Goal: Task Accomplishment & Management: Use online tool/utility

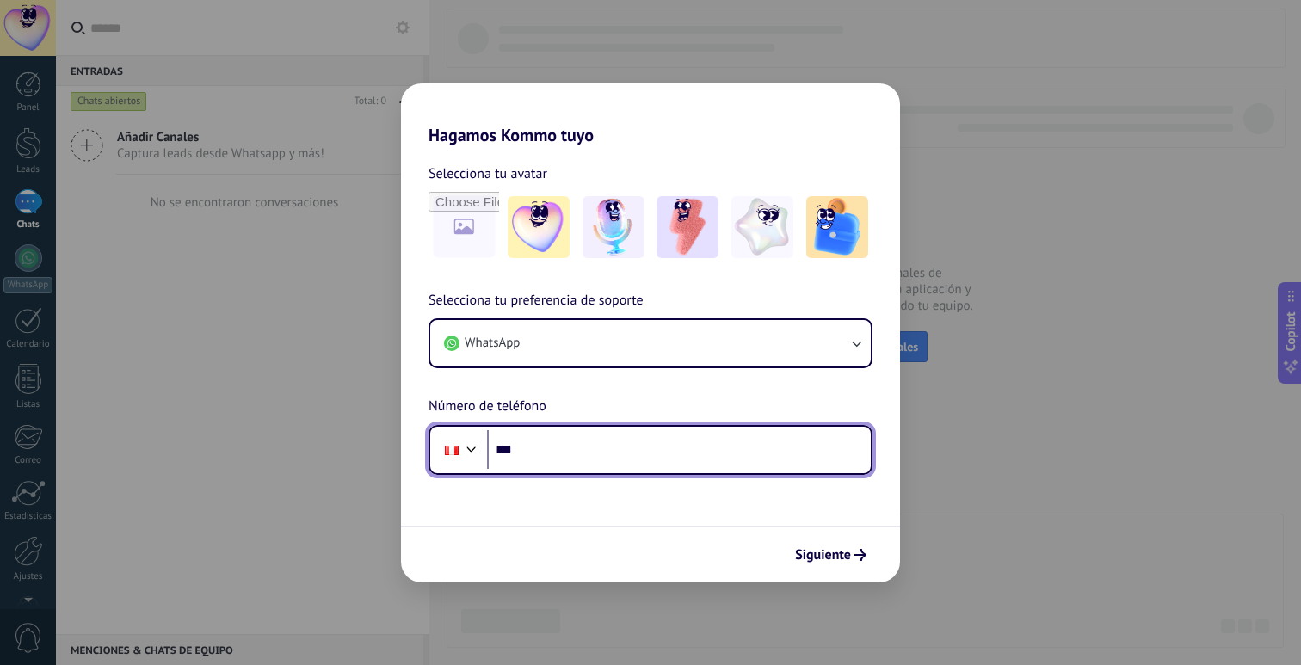
click at [566, 449] on input "***" at bounding box center [679, 450] width 384 height 40
click at [567, 450] on input "***" at bounding box center [679, 450] width 384 height 40
type input "**********"
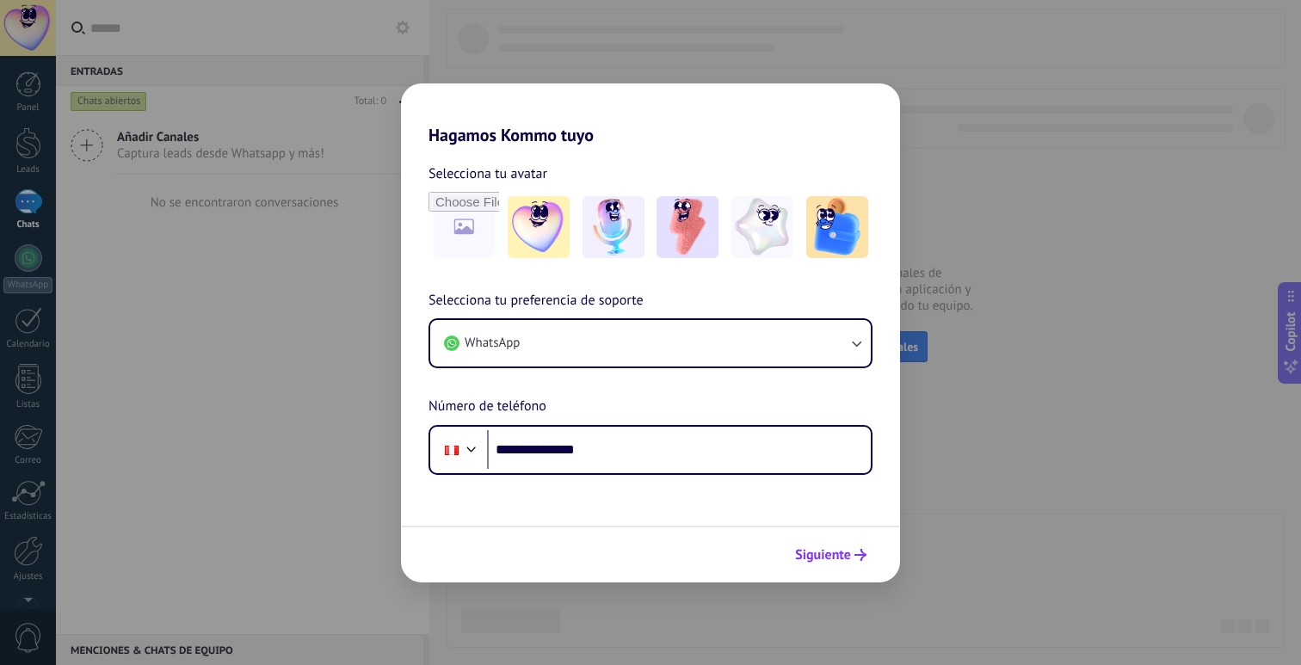
click at [847, 561] on span "Siguiente" at bounding box center [823, 555] width 56 height 12
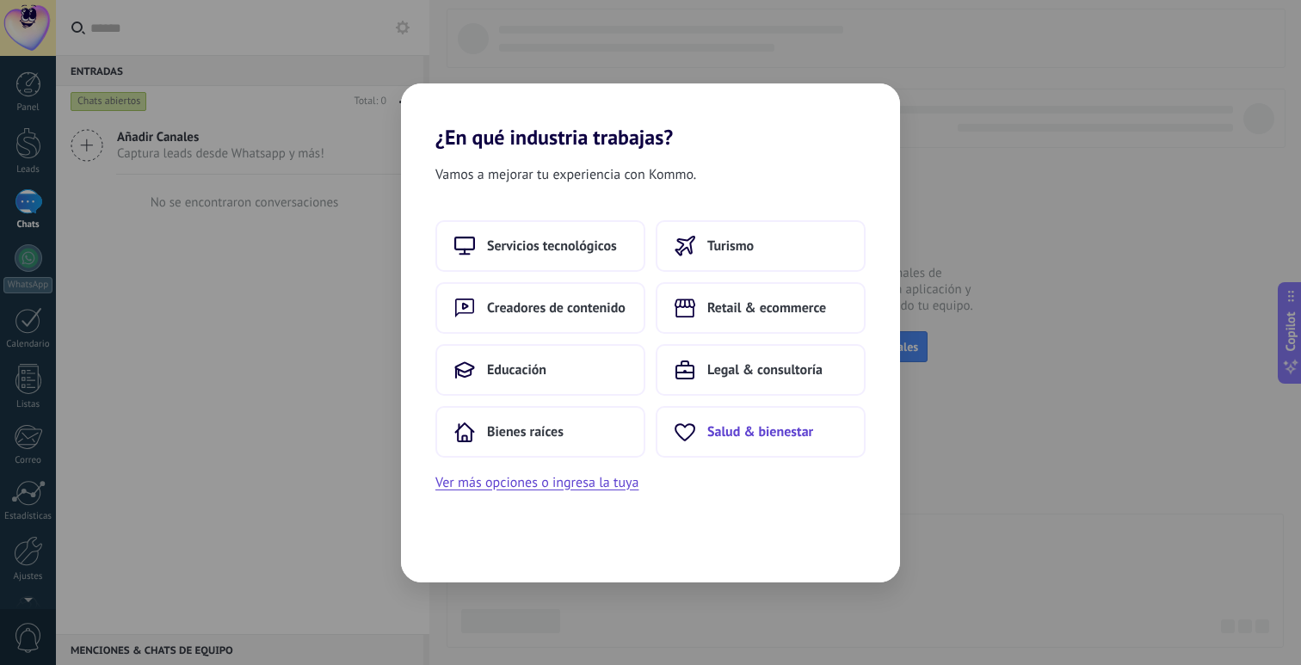
click at [766, 447] on button "Salud & bienestar" at bounding box center [760, 432] width 210 height 52
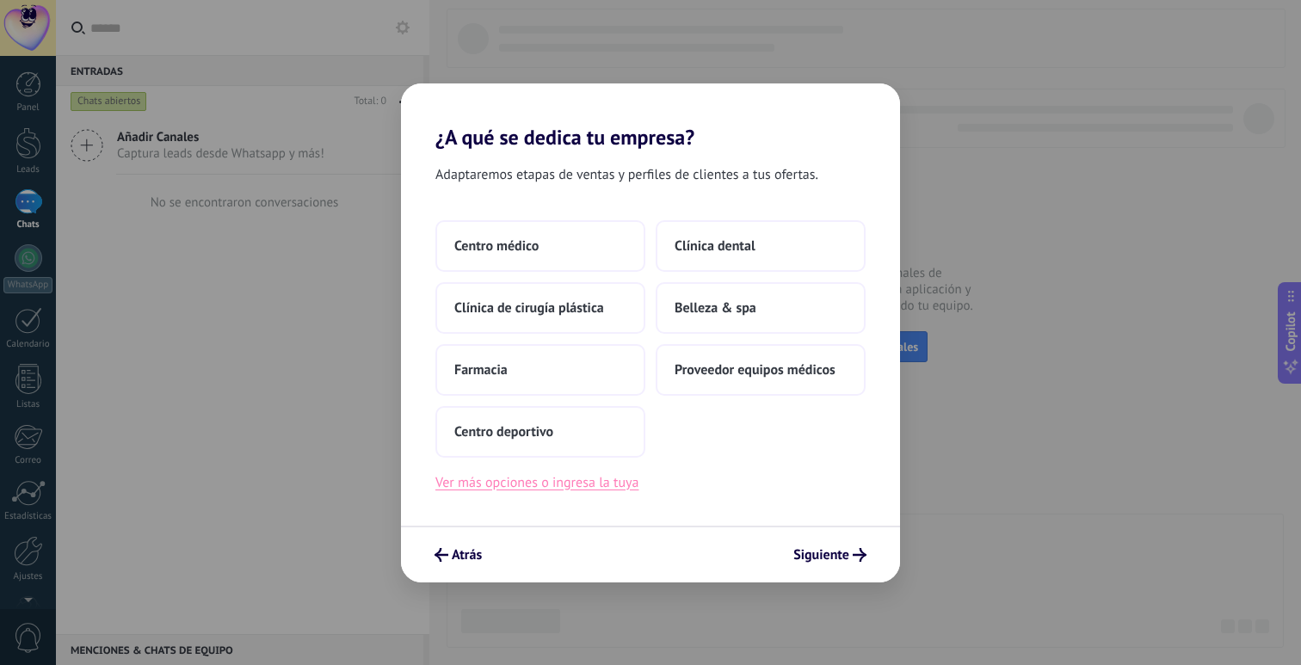
click at [618, 483] on button "Ver más opciones o ingresa la tuya" at bounding box center [536, 482] width 203 height 22
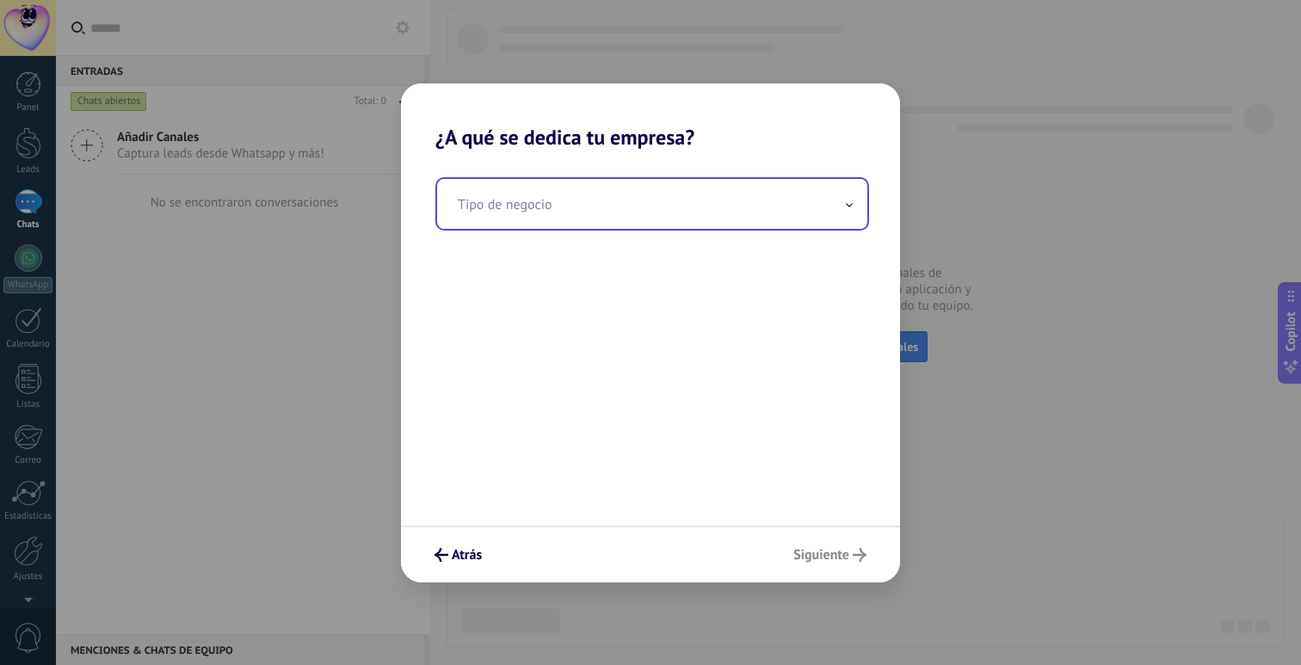
click at [652, 190] on input "text" at bounding box center [652, 204] width 430 height 50
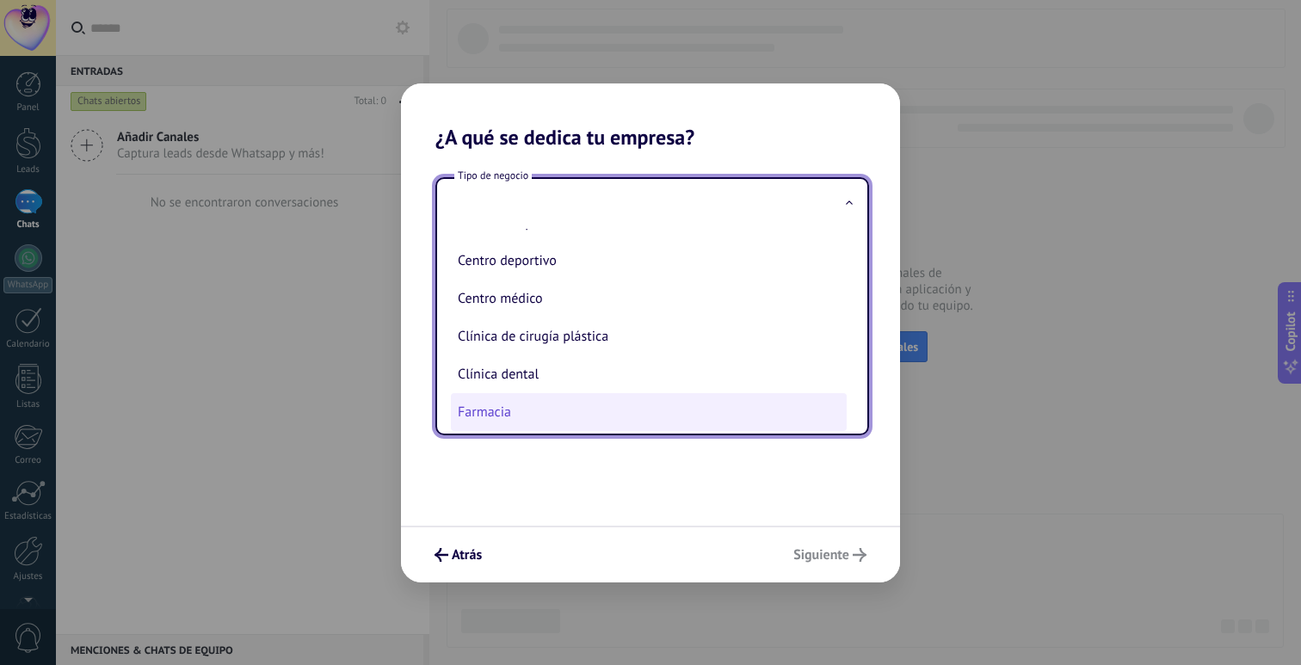
scroll to position [83, 0]
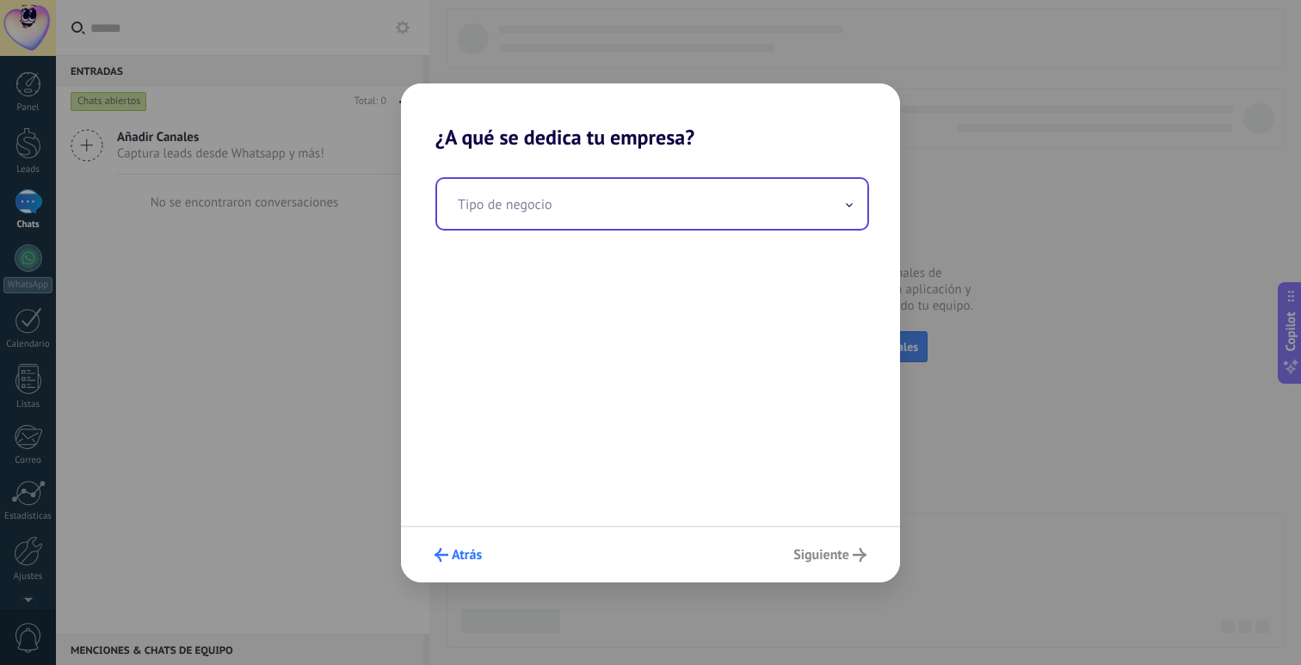
click at [484, 551] on button "Atrás" at bounding box center [458, 554] width 63 height 29
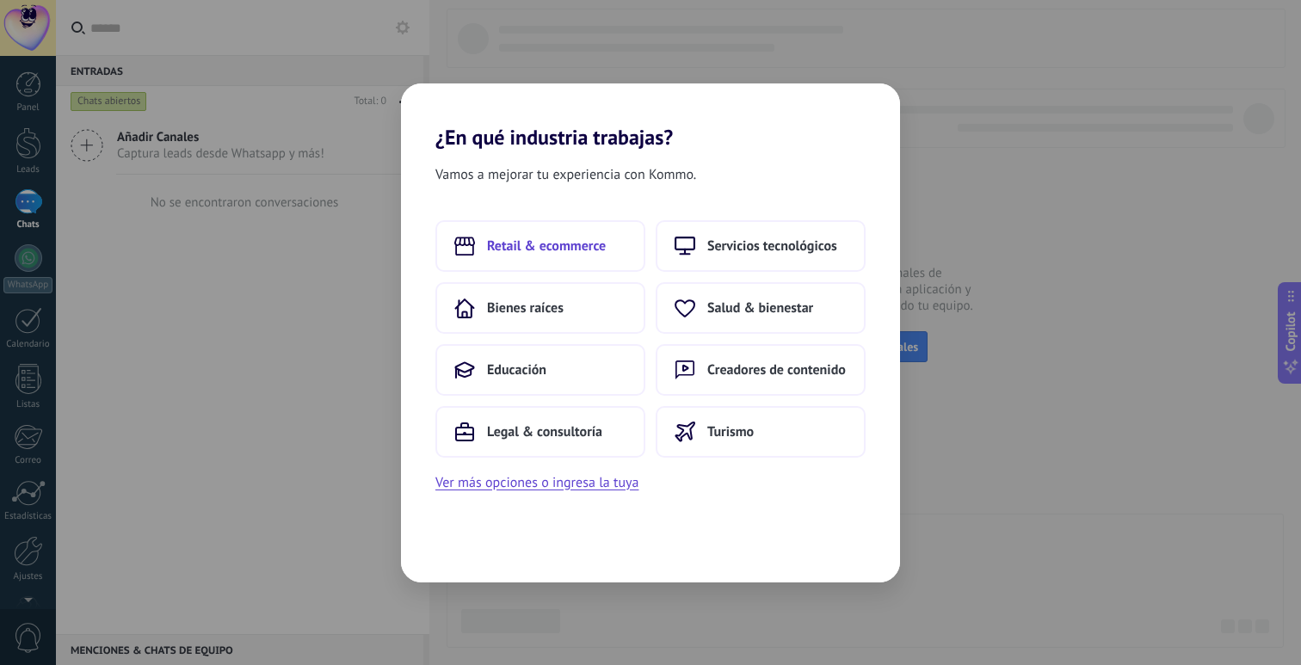
click at [538, 252] on span "Retail & ecommerce" at bounding box center [546, 245] width 119 height 17
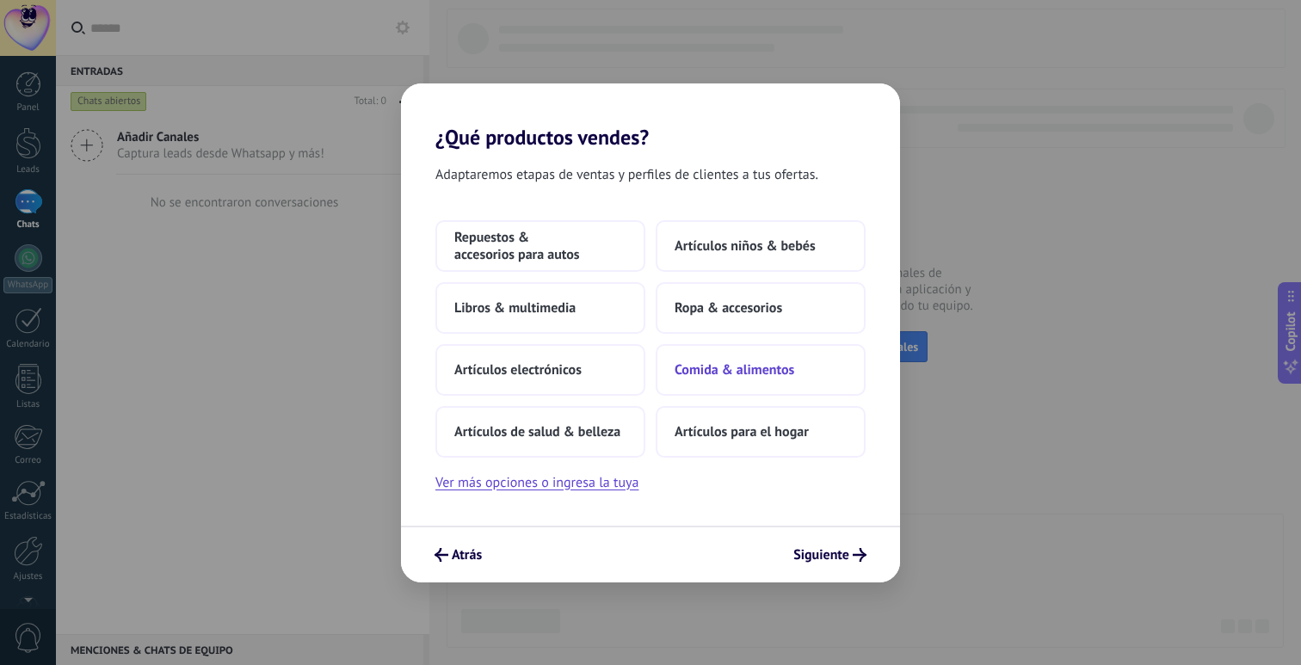
click at [797, 378] on button "Comida & alimentos" at bounding box center [760, 370] width 210 height 52
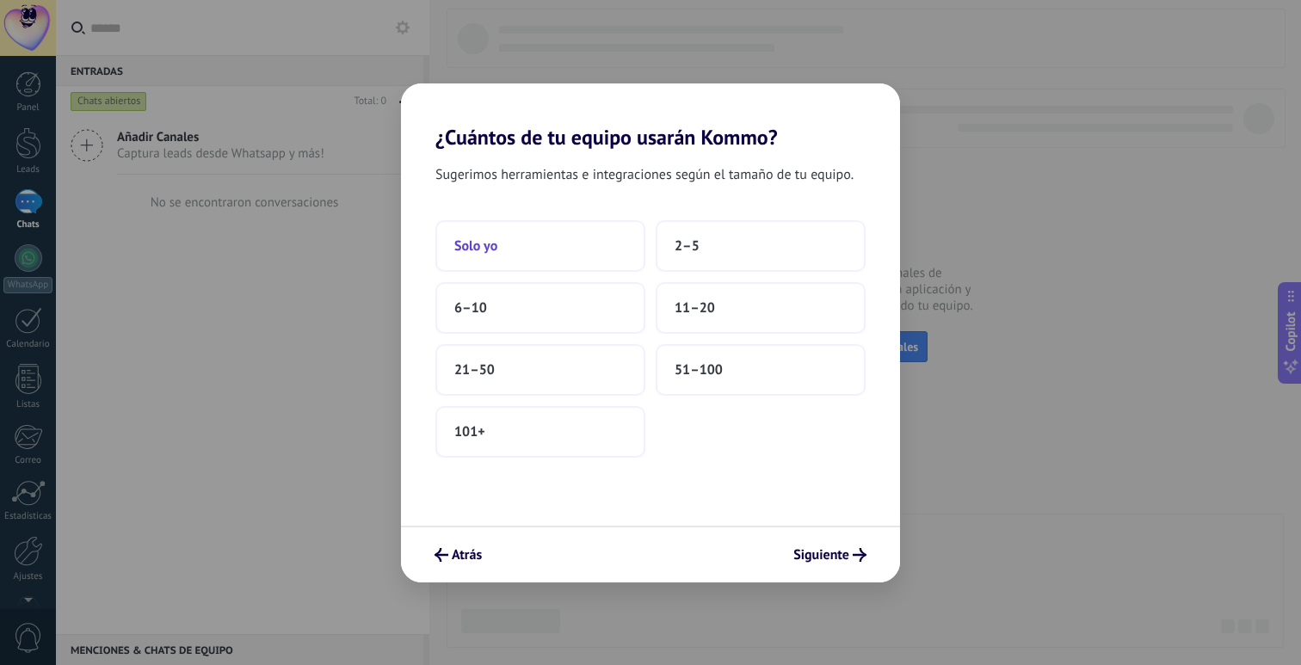
click at [515, 244] on button "Solo yo" at bounding box center [540, 246] width 210 height 52
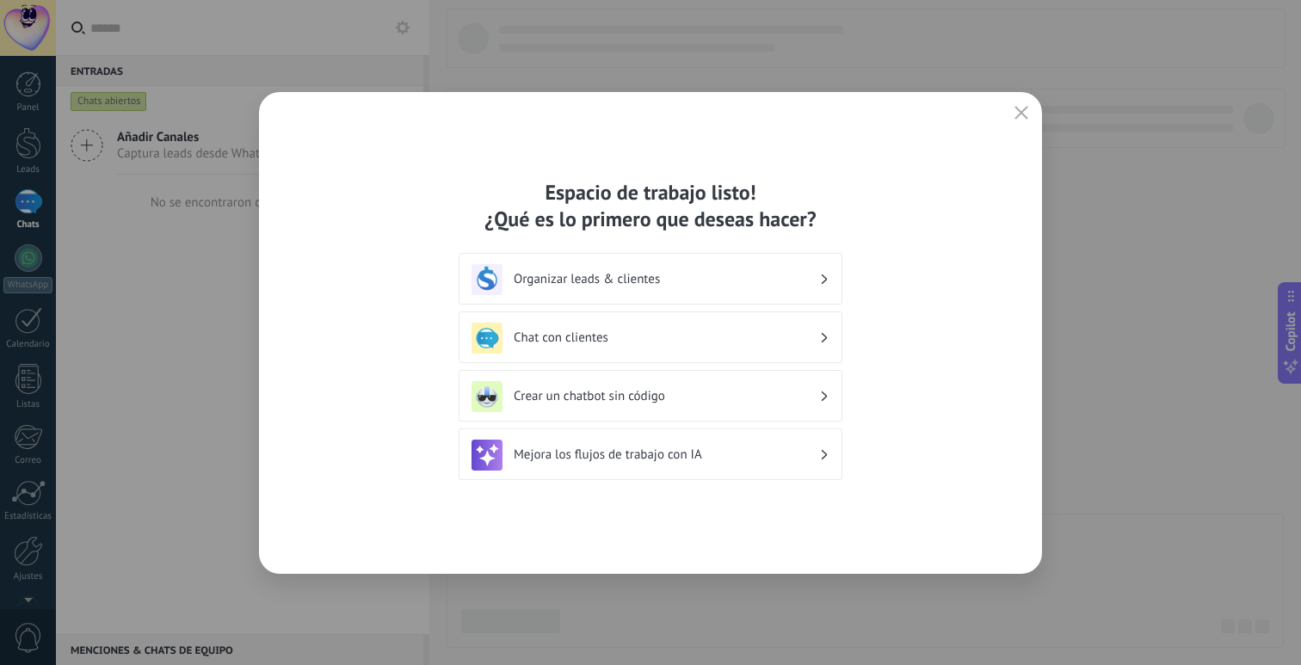
click at [649, 463] on div "Mejora los flujos de trabajo con IA" at bounding box center [650, 455] width 358 height 31
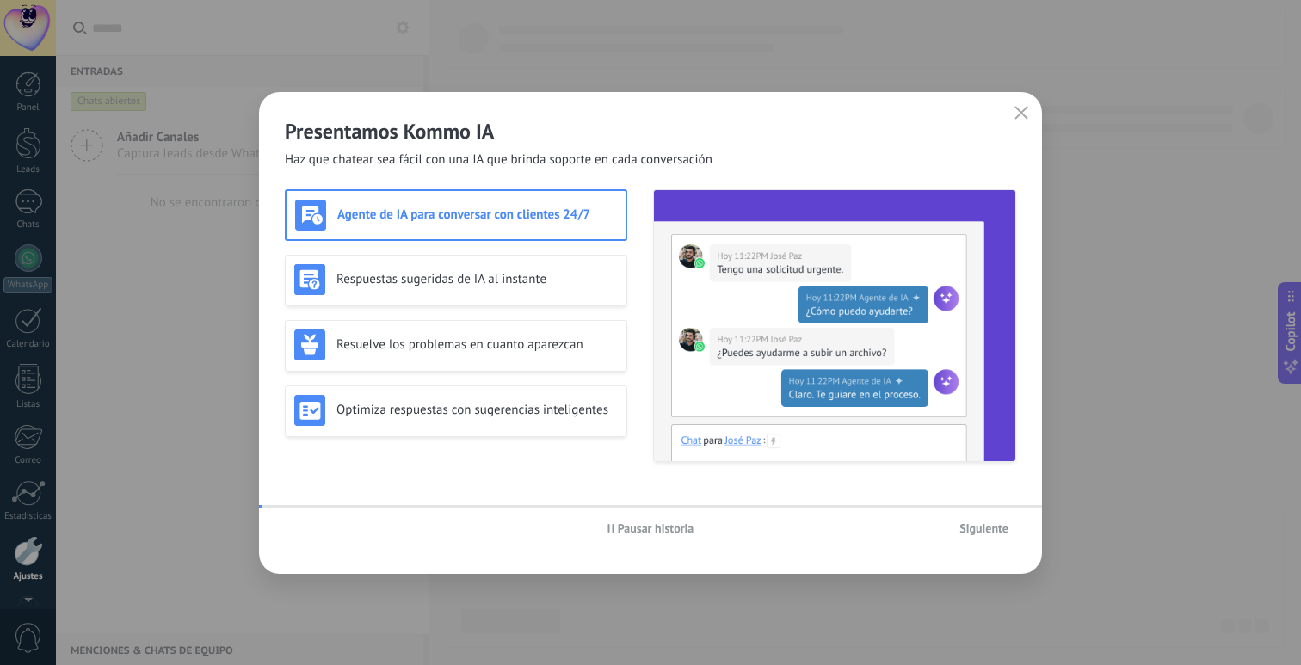
scroll to position [51, 0]
click at [1023, 109] on icon "button" at bounding box center [1021, 113] width 14 height 14
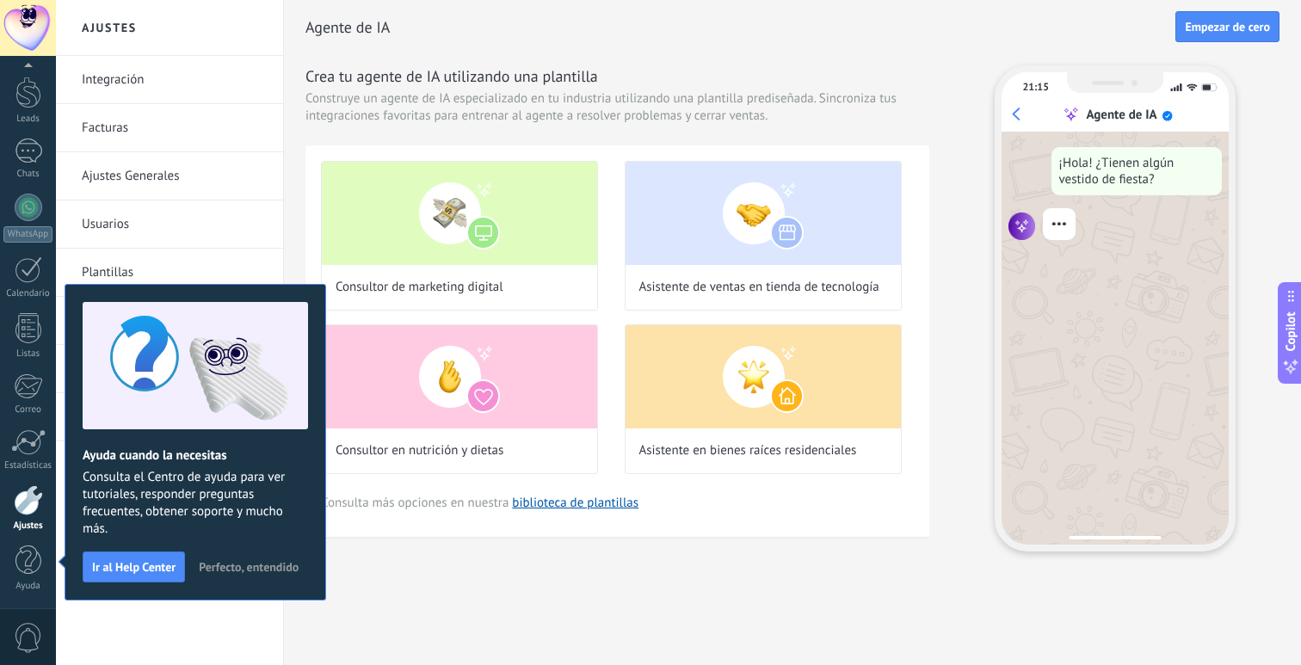
click at [179, 609] on div "Integración Facturas Ajustes Generales Usuarios Plantillas Herramientas de comu…" at bounding box center [169, 360] width 227 height 609
drag, startPoint x: 240, startPoint y: 565, endPoint x: 315, endPoint y: 574, distance: 75.3
click at [240, 565] on span "Perfecto, entendido" at bounding box center [249, 567] width 100 height 12
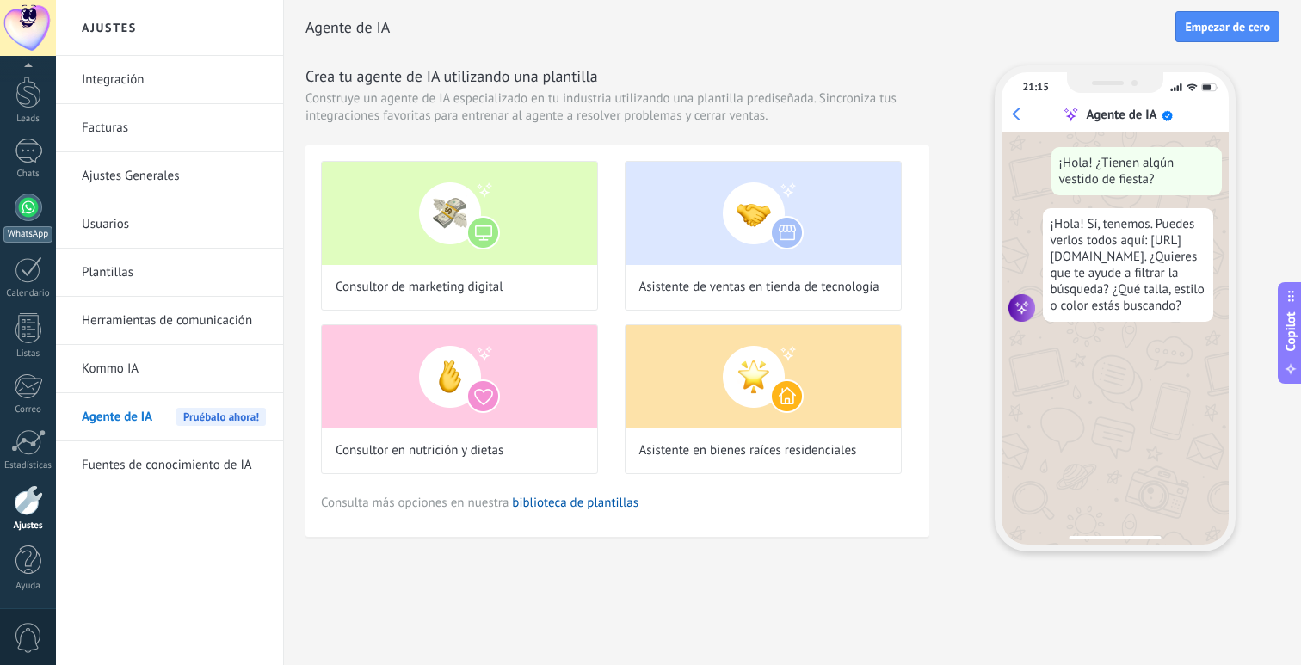
click at [37, 225] on link "WhatsApp" at bounding box center [28, 218] width 56 height 49
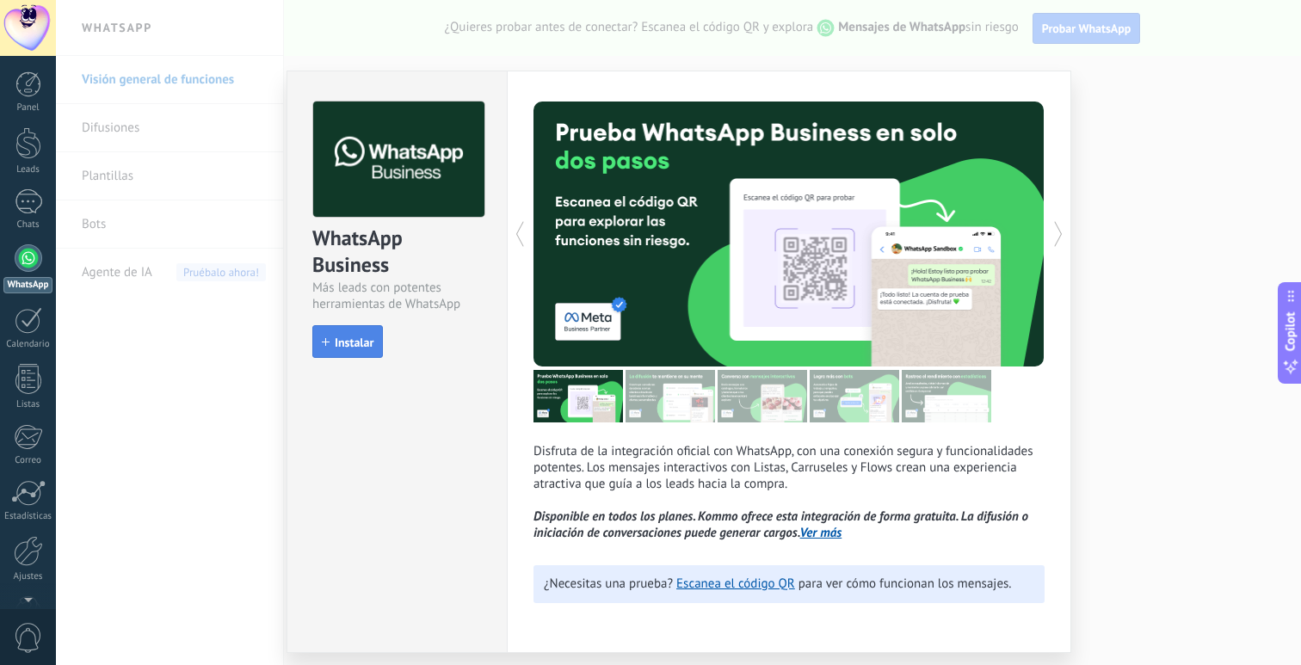
click at [366, 352] on button "Instalar" at bounding box center [347, 341] width 71 height 33
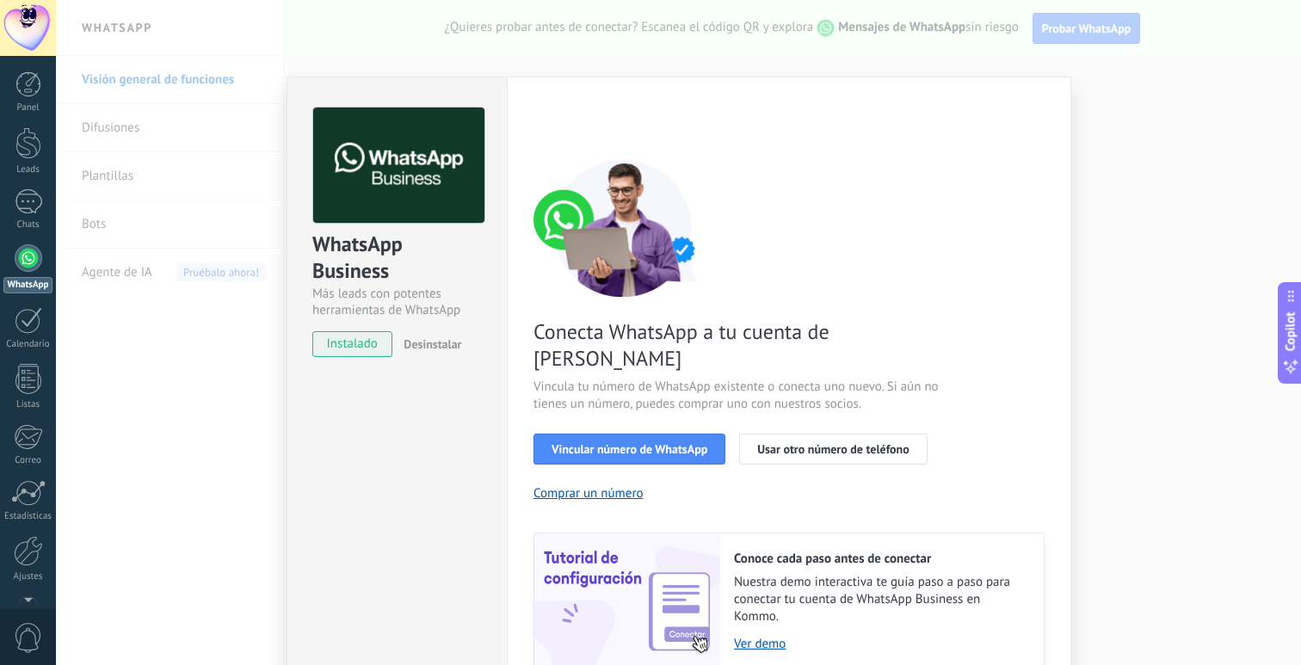
scroll to position [56, 0]
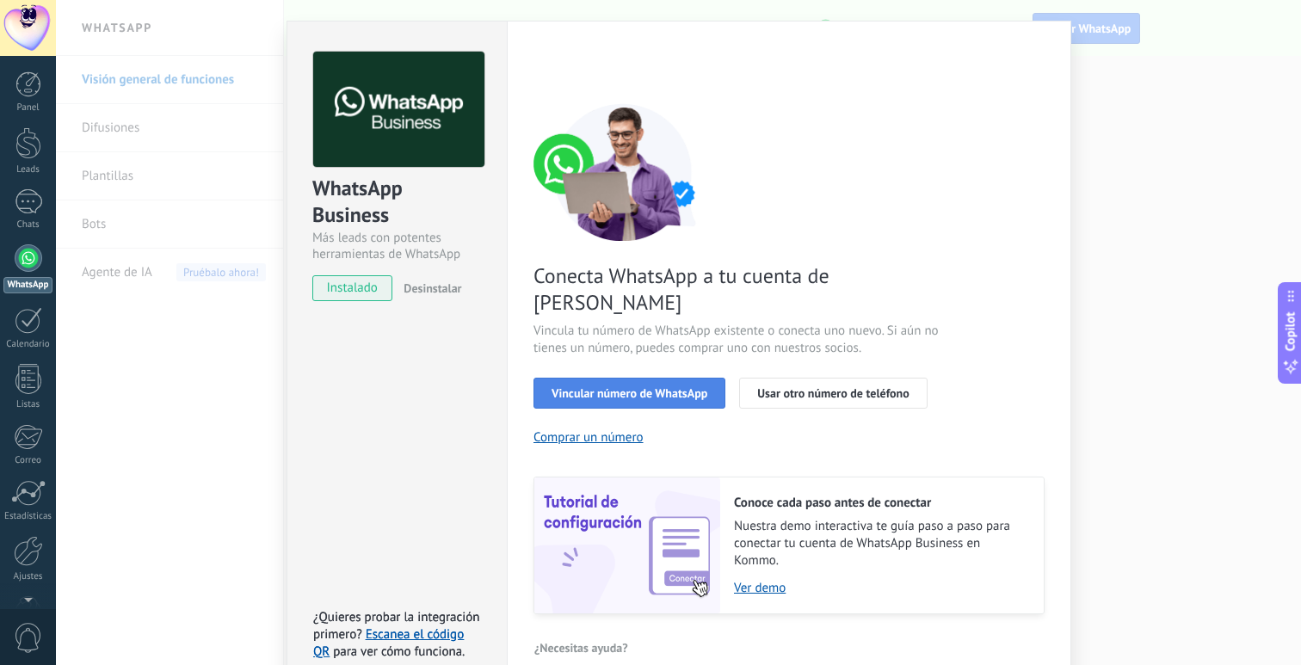
click at [684, 378] on button "Vincular número de WhatsApp" at bounding box center [629, 393] width 192 height 31
